Goal: Task Accomplishment & Management: Manage account settings

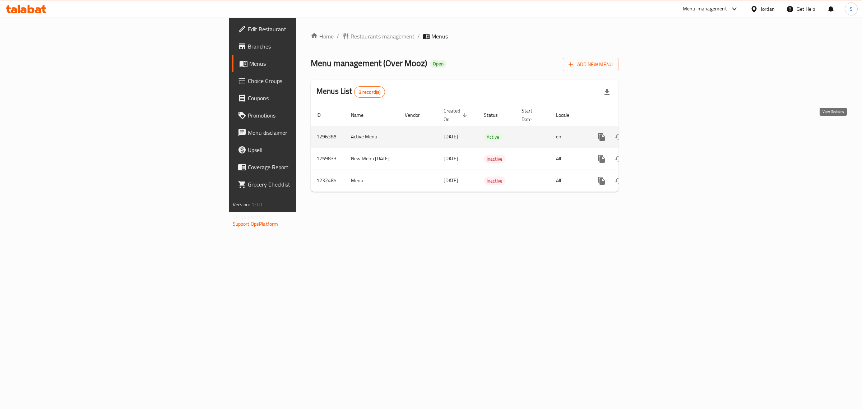
click at [658, 133] on icon "enhanced table" at bounding box center [653, 137] width 9 height 9
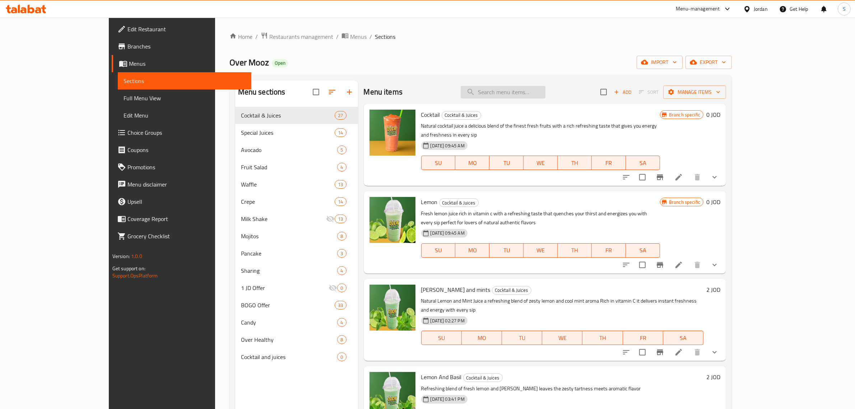
click at [534, 98] on input "search" at bounding box center [503, 92] width 85 height 13
paste input "730459"
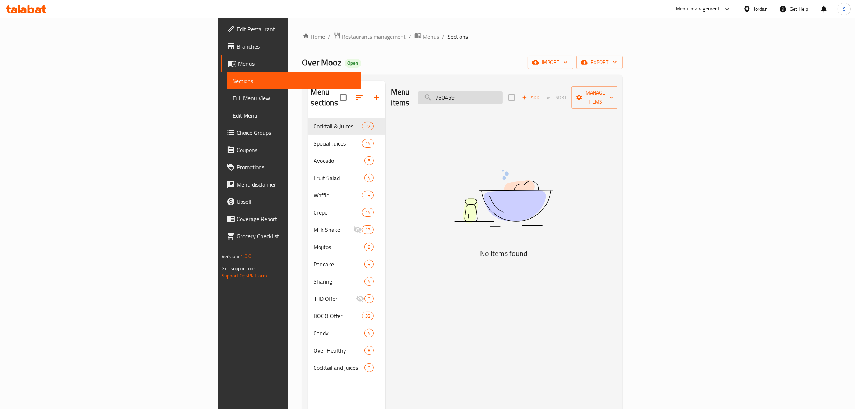
click at [503, 93] on input "730459" at bounding box center [460, 97] width 85 height 13
paste input "Layers"
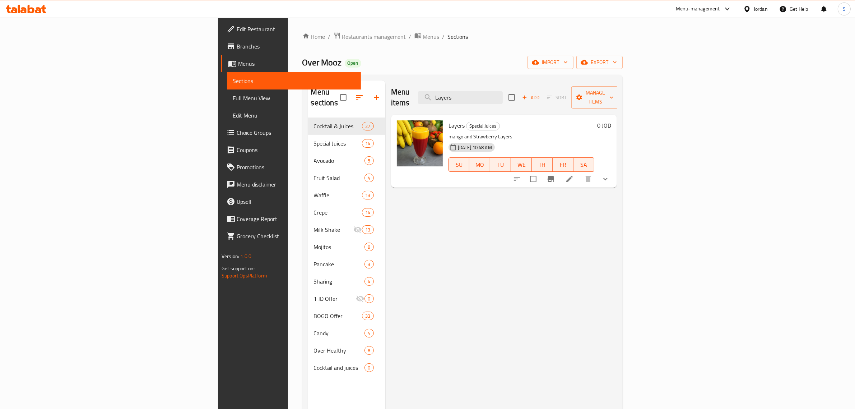
type input "Layers"
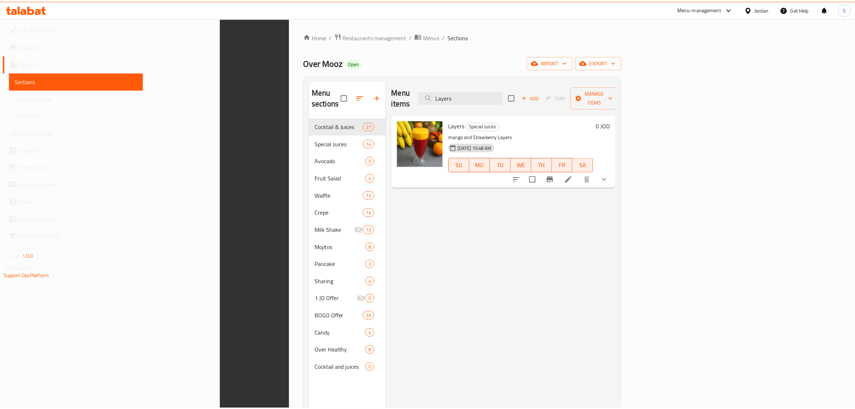
scroll to position [101, 0]
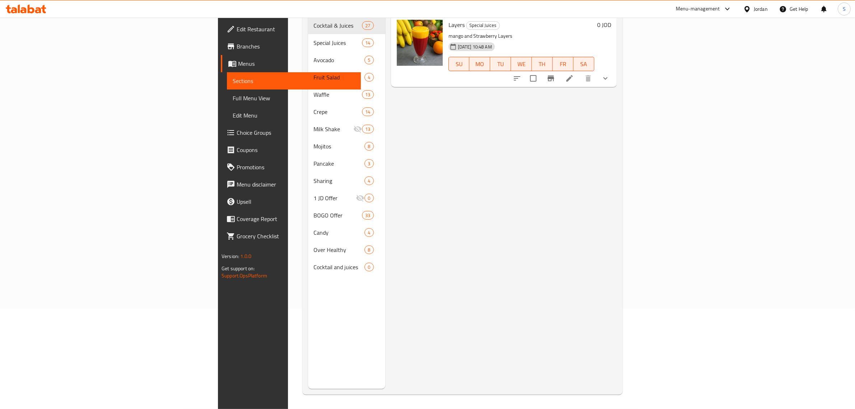
click at [617, 226] on div "Menu items Layers Add Sort Manage items Layers Special Juices mango and Strawbe…" at bounding box center [501, 184] width 232 height 409
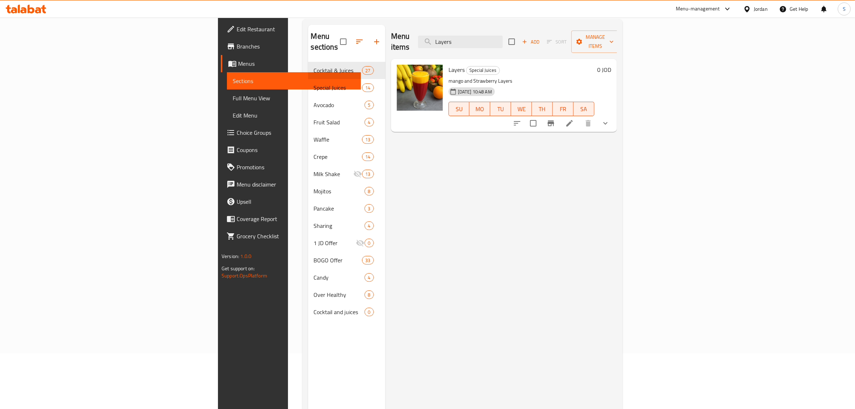
scroll to position [0, 0]
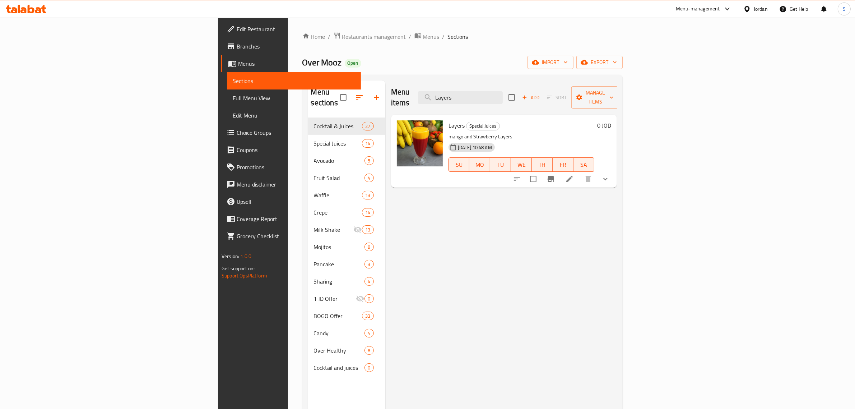
click at [574, 175] on icon at bounding box center [569, 179] width 9 height 9
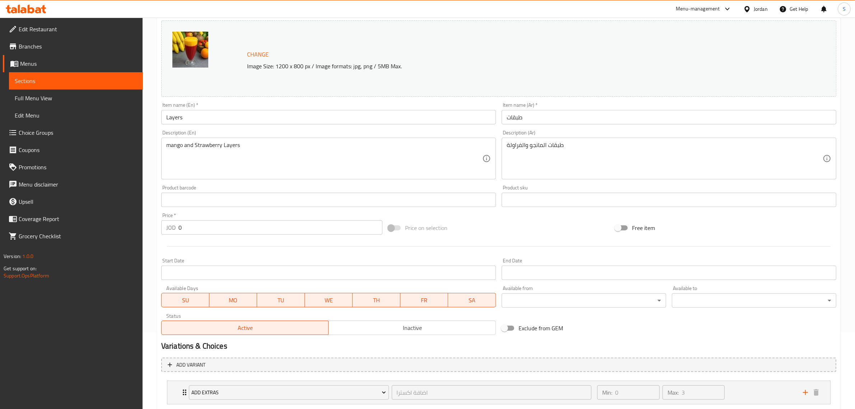
scroll to position [121, 0]
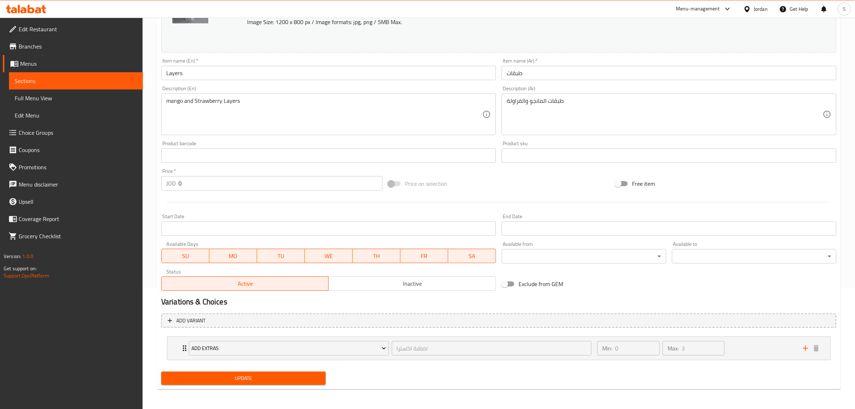
click at [397, 286] on span "Inactive" at bounding box center [413, 283] width 162 height 10
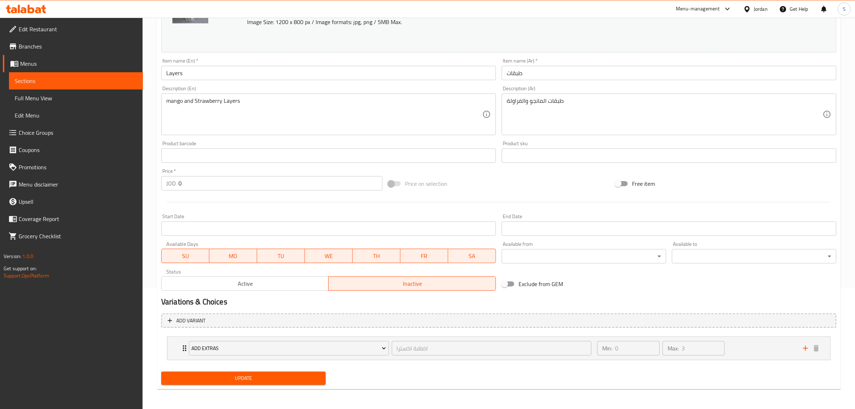
click at [302, 379] on span "Update" at bounding box center [243, 378] width 153 height 9
click at [107, 90] on link "Full Menu View" at bounding box center [76, 97] width 134 height 17
click at [107, 80] on span "Sections" at bounding box center [76, 81] width 123 height 9
click at [56, 83] on span "Sections" at bounding box center [76, 81] width 123 height 9
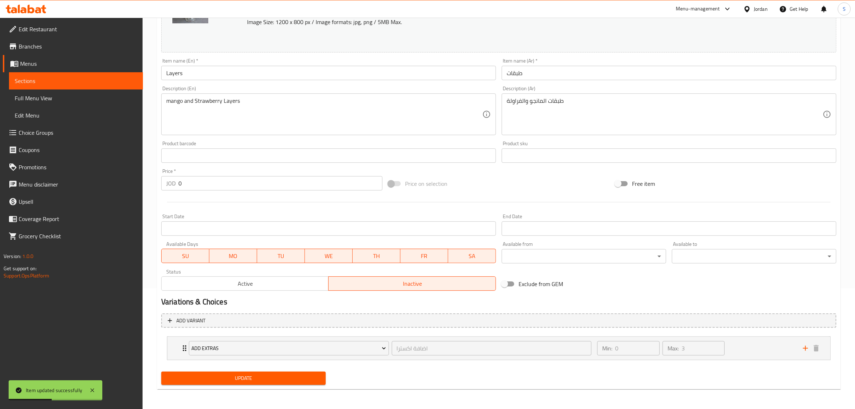
click at [56, 83] on span "Sections" at bounding box center [76, 81] width 123 height 9
click at [36, 78] on span "Sections" at bounding box center [76, 81] width 123 height 9
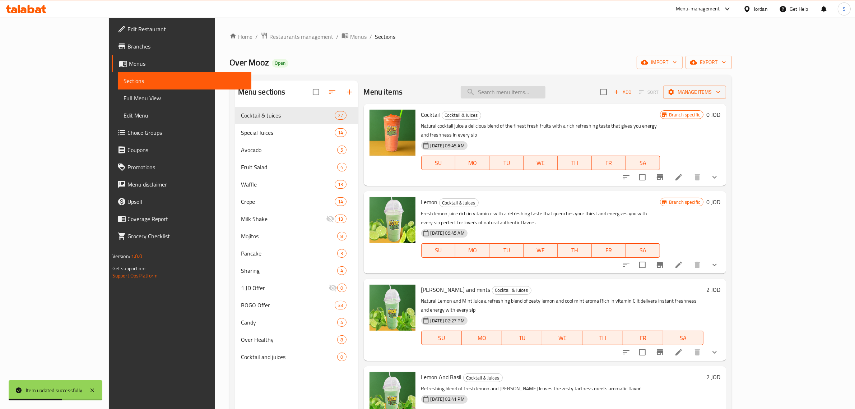
click at [532, 91] on input "search" at bounding box center [503, 92] width 85 height 13
paste input "Layers"
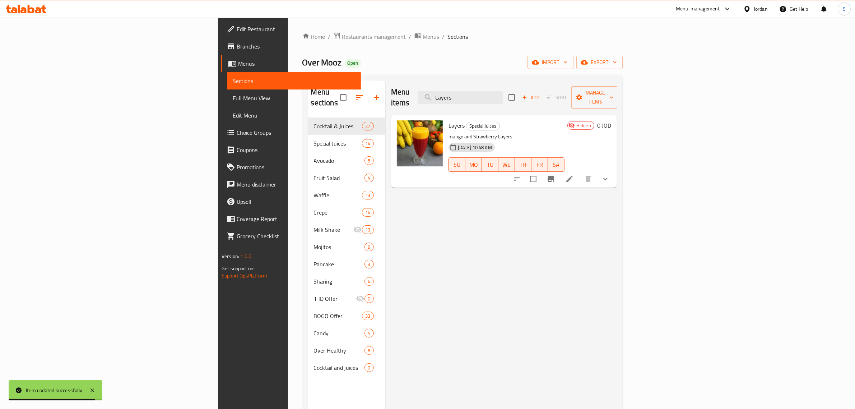
type input "Layers"
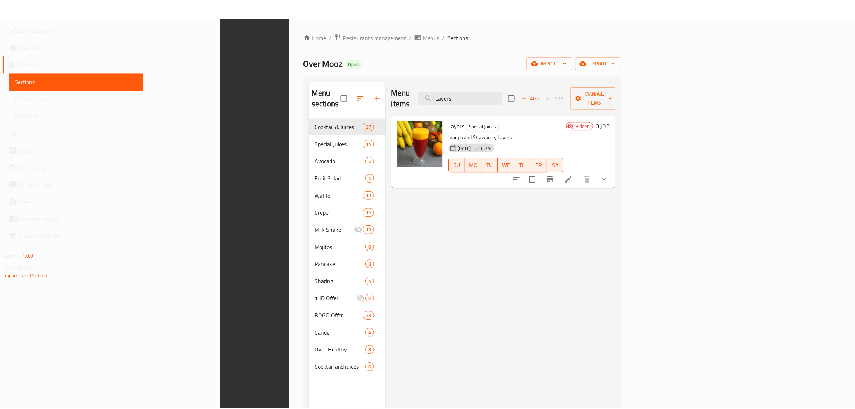
scroll to position [101, 0]
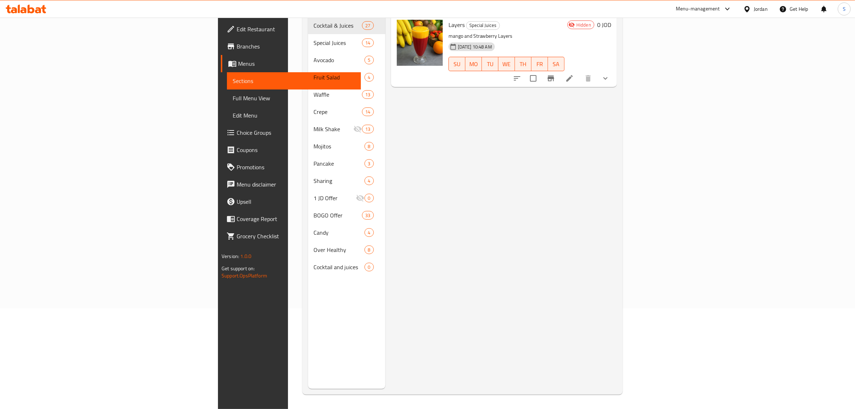
drag, startPoint x: 447, startPoint y: 220, endPoint x: 352, endPoint y: 181, distance: 101.7
click at [447, 220] on div "Menu items Layers Add Sort Manage items Layers Special Juices mango and Strawbe…" at bounding box center [501, 184] width 232 height 409
drag, startPoint x: 499, startPoint y: 260, endPoint x: 479, endPoint y: 242, distance: 27.5
click at [499, 260] on div "Menu items Layers Add Sort Manage items Layers Special Juices mango and Strawbe…" at bounding box center [501, 184] width 232 height 409
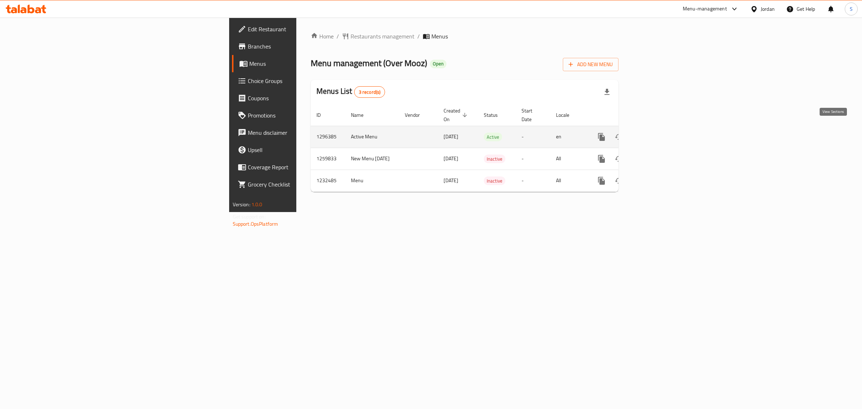
click at [662, 128] on link "enhanced table" at bounding box center [653, 136] width 17 height 17
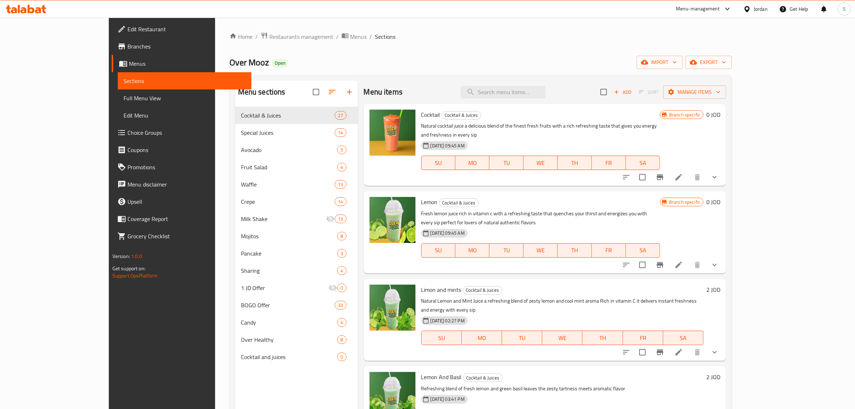
drag, startPoint x: 543, startPoint y: 79, endPoint x: 541, endPoint y: 83, distance: 4.8
click at [544, 79] on div "Menu sections Cocktail & Juices 27 Special Juices 14 Avocado 5 Fruit Salad 4 Wa…" at bounding box center [481, 285] width 503 height 420
click at [536, 92] on input "search" at bounding box center [503, 92] width 85 height 13
paste input "730459"
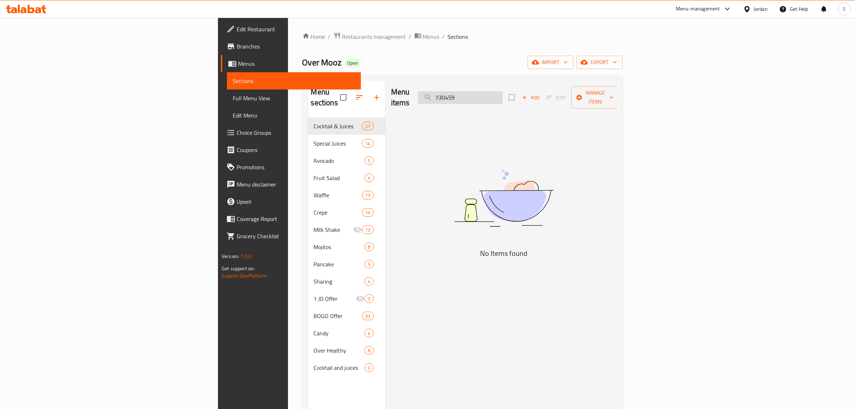
click at [503, 92] on input "730459" at bounding box center [460, 97] width 85 height 13
paste input "Layers"
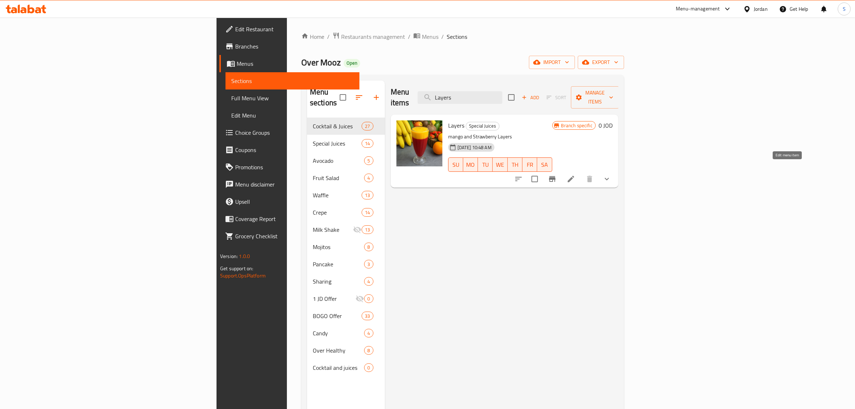
type input "Layers"
click at [576, 175] on icon at bounding box center [571, 179] width 9 height 9
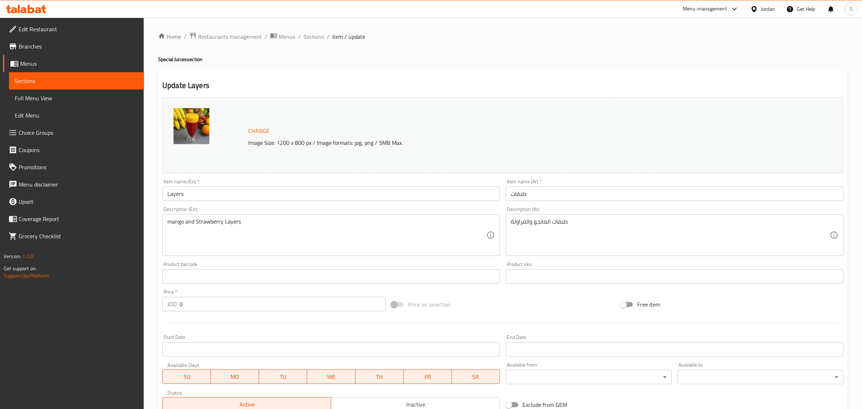
type input "اختيارك للحجم:"
type input "1"
type input "اضافة اكسترا"
type input "0"
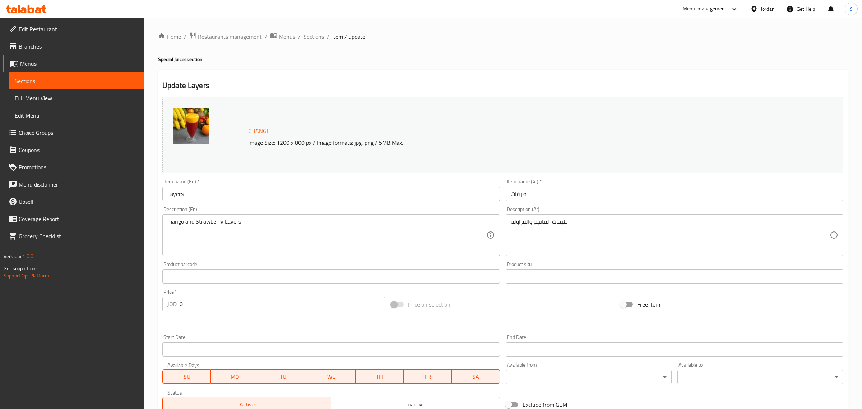
type input "3"
type input "اضافات"
type input "0"
type input "3"
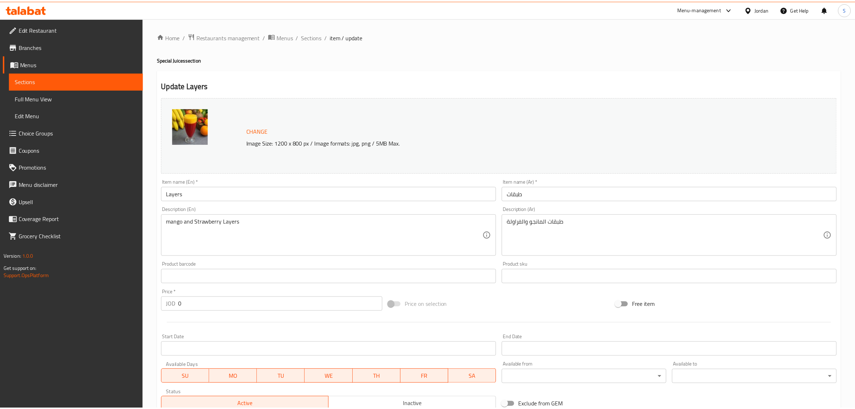
scroll to position [180, 0]
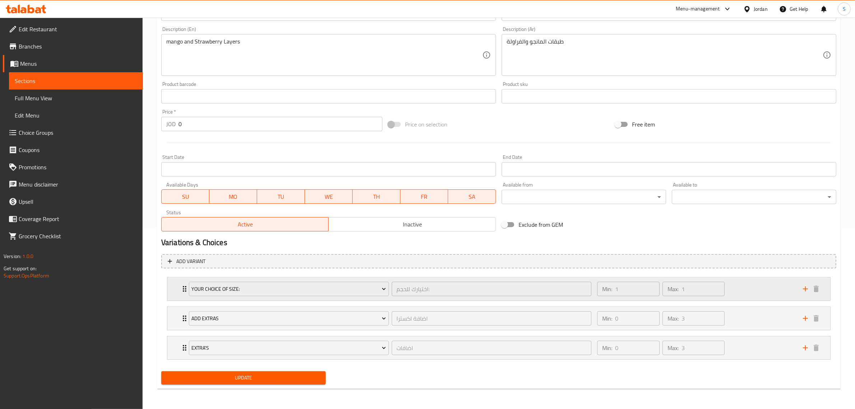
click at [738, 293] on div "Min: 1 ​ Max: 1 ​" at bounding box center [696, 288] width 206 height 23
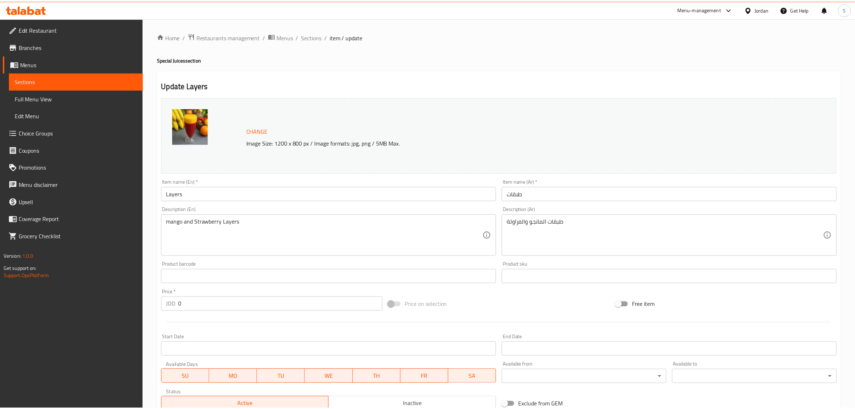
scroll to position [268, 0]
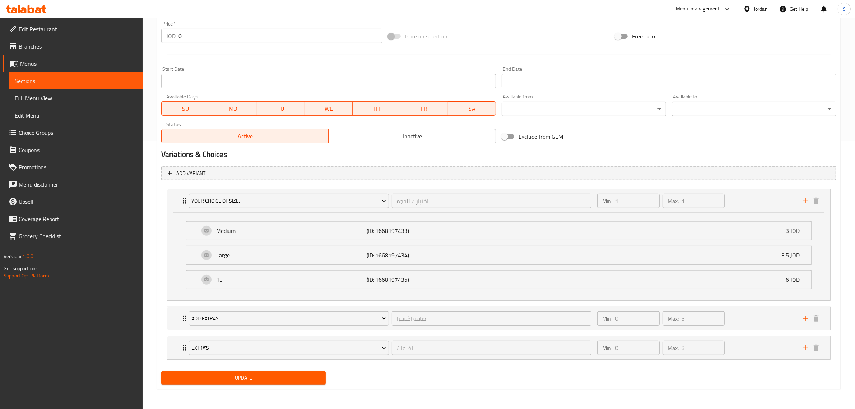
drag, startPoint x: 31, startPoint y: 94, endPoint x: 37, endPoint y: 104, distance: 11.9
click at [31, 94] on span "Full Menu View" at bounding box center [76, 98] width 123 height 9
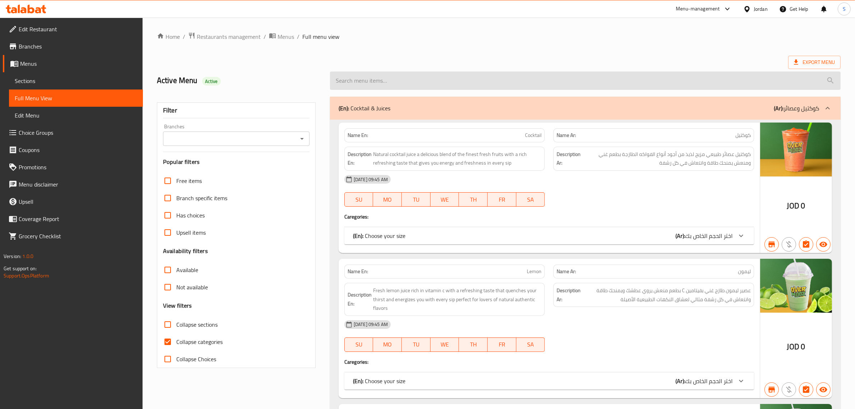
click at [387, 77] on input "search" at bounding box center [585, 80] width 511 height 18
paste input "Layers"
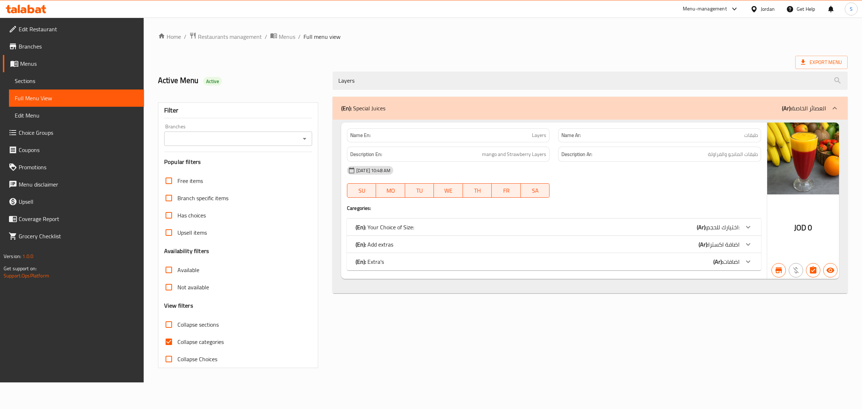
type input "Layers"
click at [449, 226] on div "(En): Your Choice of Size: (Ar): اختيارك للحجم:" at bounding box center [548, 227] width 384 height 9
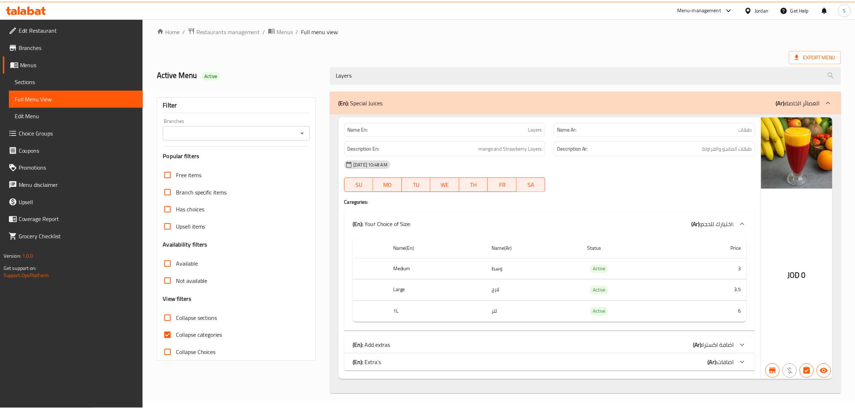
scroll to position [8, 0]
